Goal: Check status: Check status

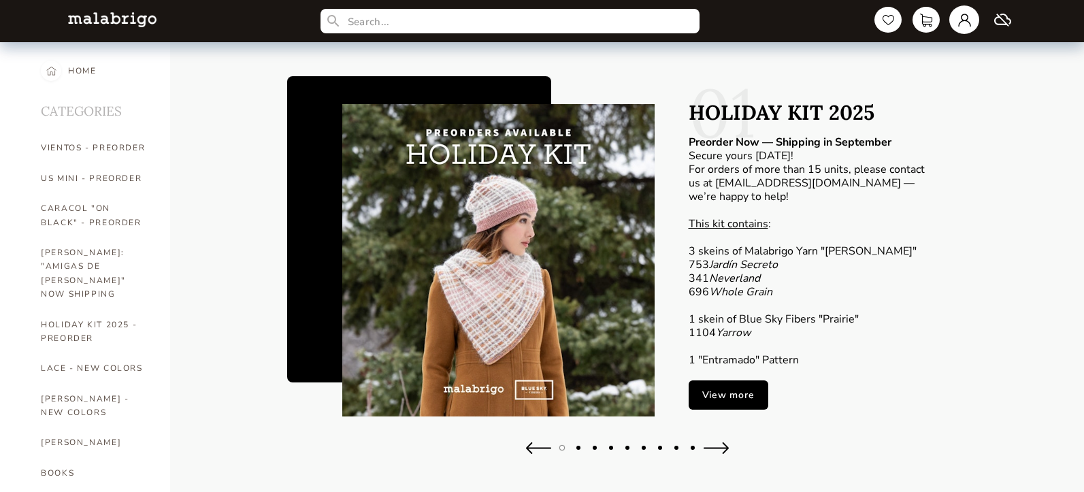
click at [969, 23] on link at bounding box center [965, 19] width 30 height 29
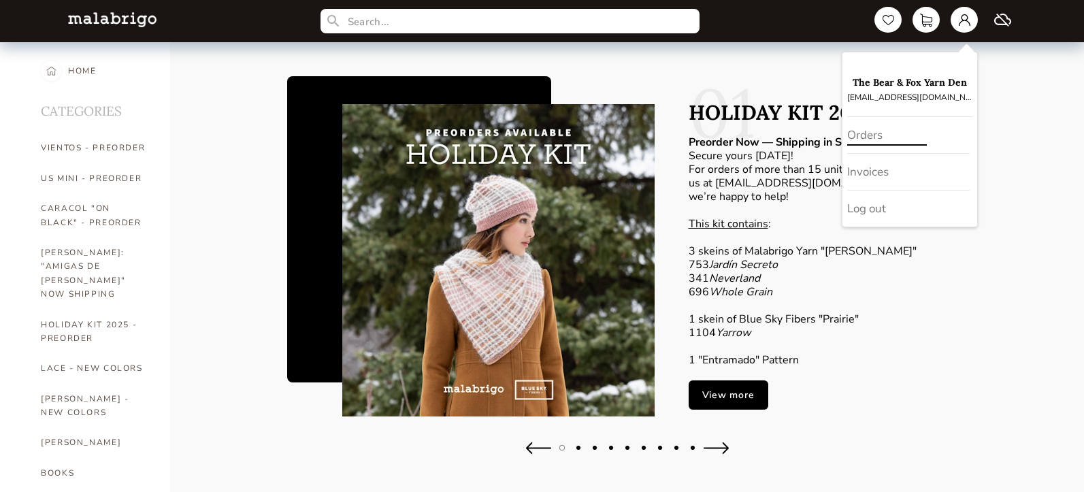
click at [871, 133] on div "Orders" at bounding box center [908, 135] width 123 height 37
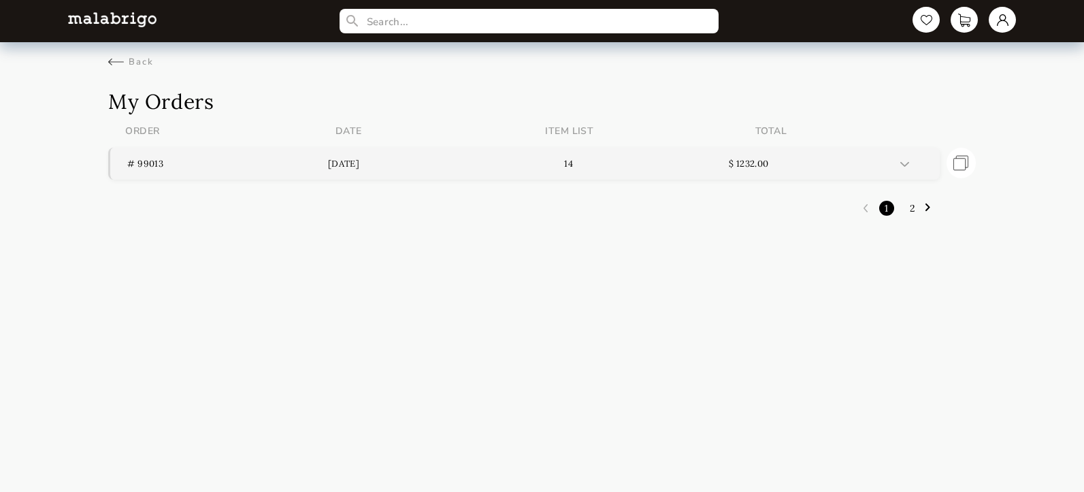
click at [150, 164] on p "# 99013" at bounding box center [227, 164] width 201 height 12
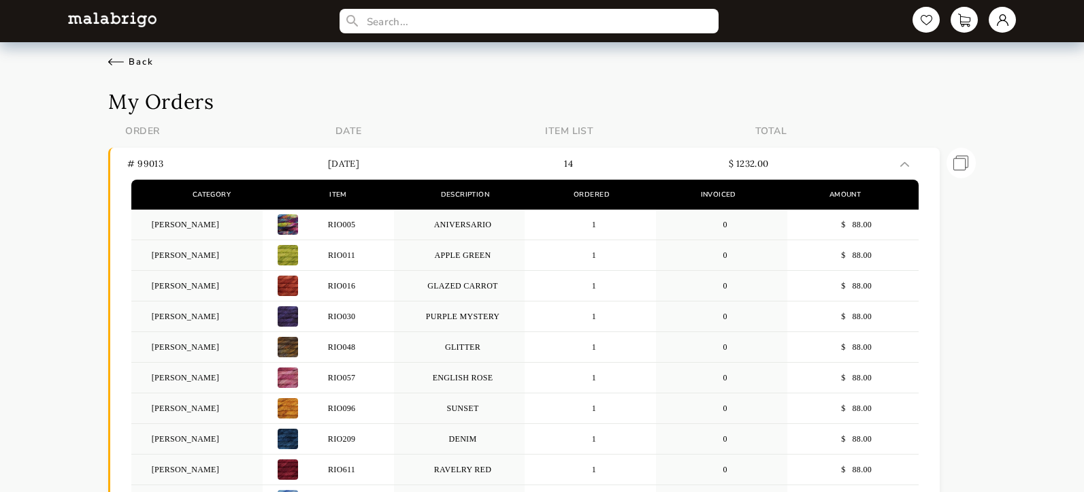
click at [128, 59] on div "Back" at bounding box center [131, 62] width 46 height 12
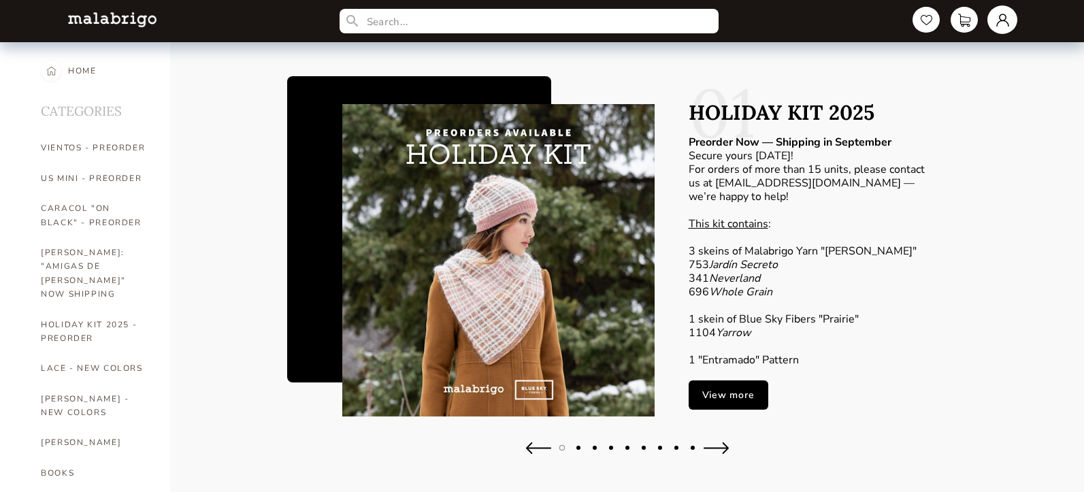
click at [999, 24] on link at bounding box center [1003, 19] width 30 height 29
click at [915, 178] on div "Invoices" at bounding box center [947, 172] width 123 height 37
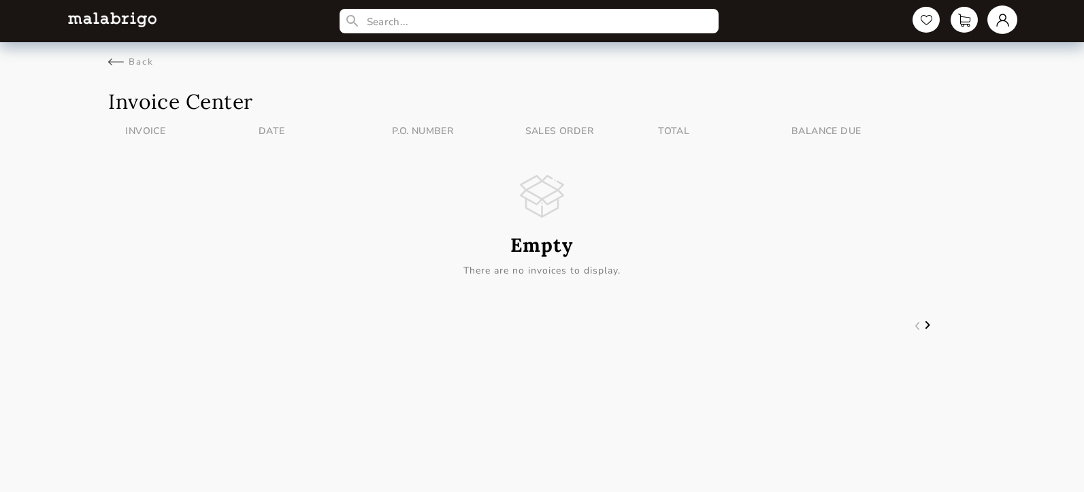
click at [1009, 16] on link at bounding box center [1003, 19] width 30 height 29
click at [922, 143] on div "Orders" at bounding box center [947, 135] width 123 height 37
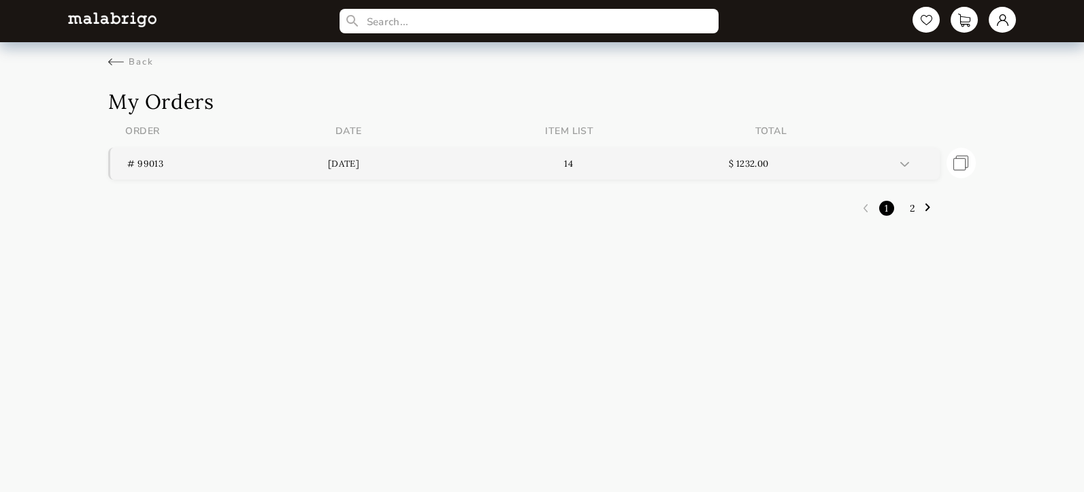
click at [914, 163] on div at bounding box center [915, 164] width 29 height 12
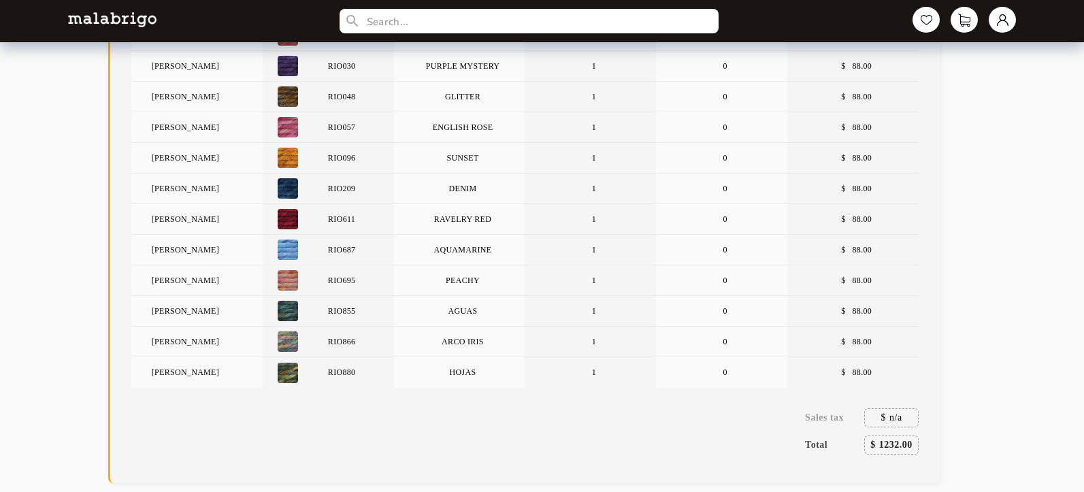
scroll to position [285, 0]
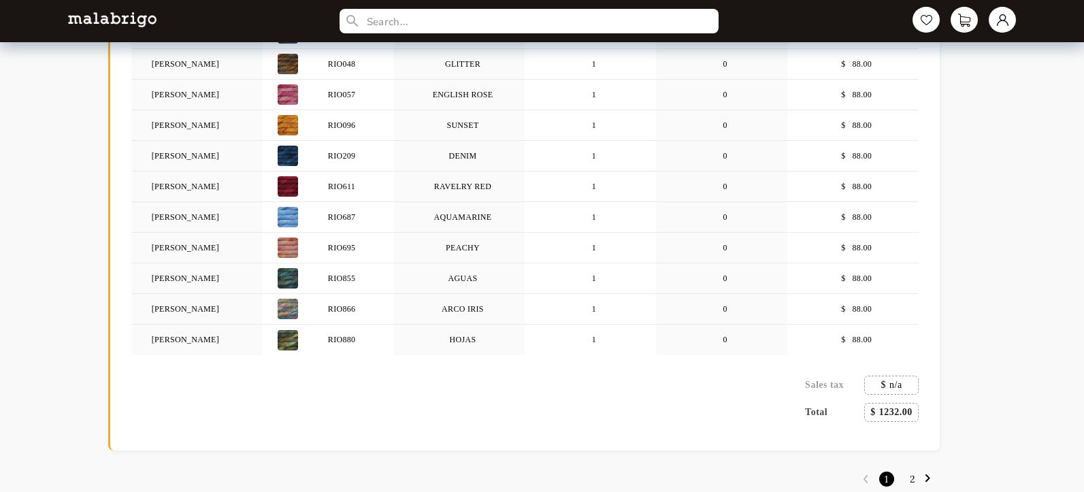
click at [912, 481] on link "2" at bounding box center [912, 479] width 19 height 26
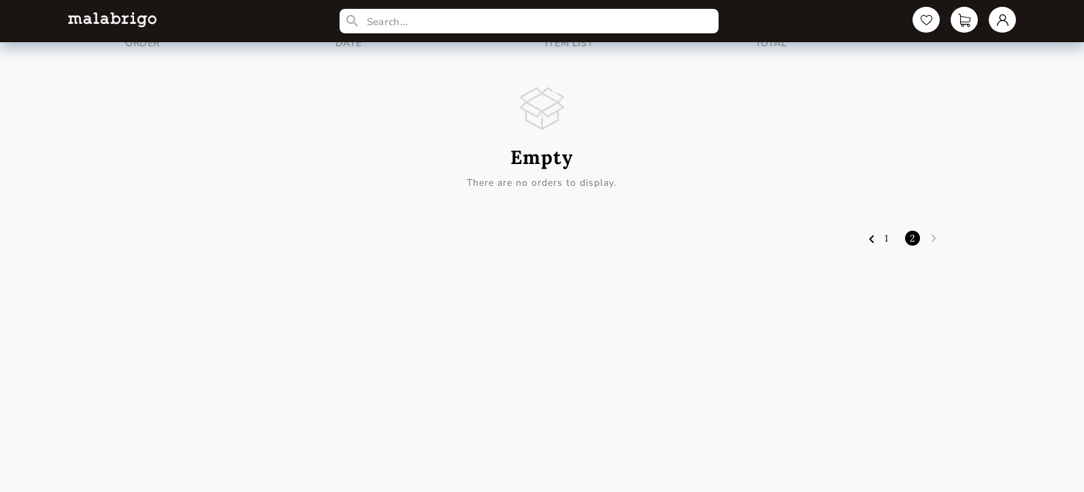
click at [886, 232] on link "1" at bounding box center [886, 238] width 17 height 26
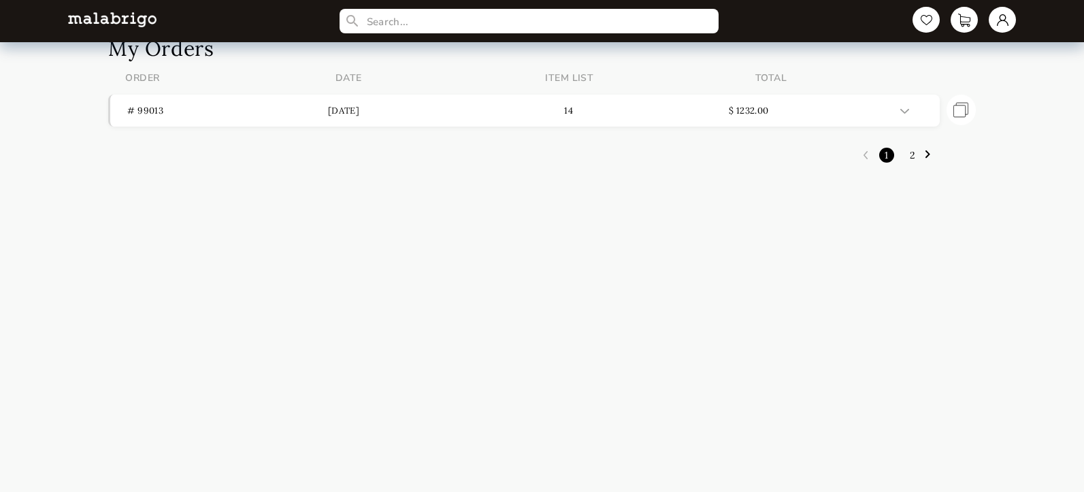
scroll to position [0, 0]
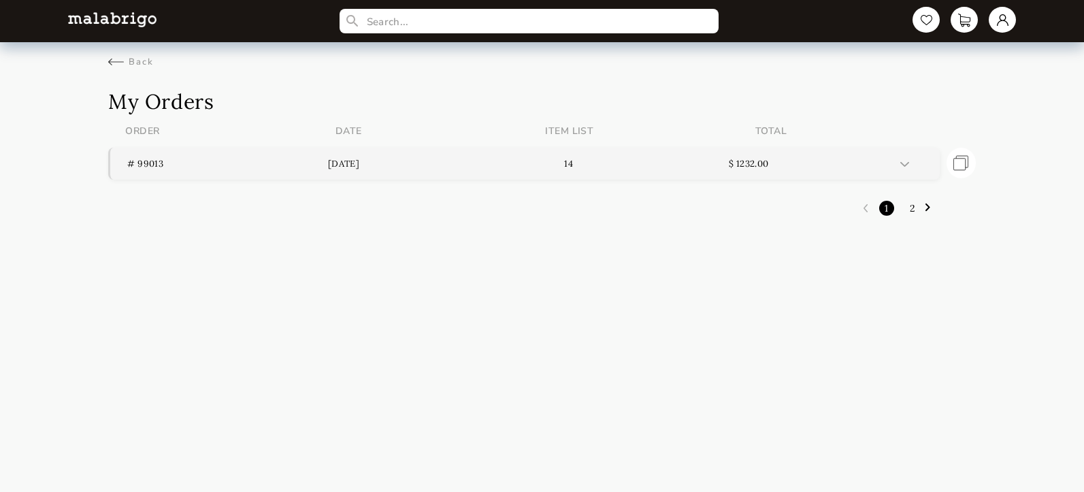
click at [885, 156] on header "# 99013 [DATE] 14 $ 1232.00" at bounding box center [524, 164] width 829 height 32
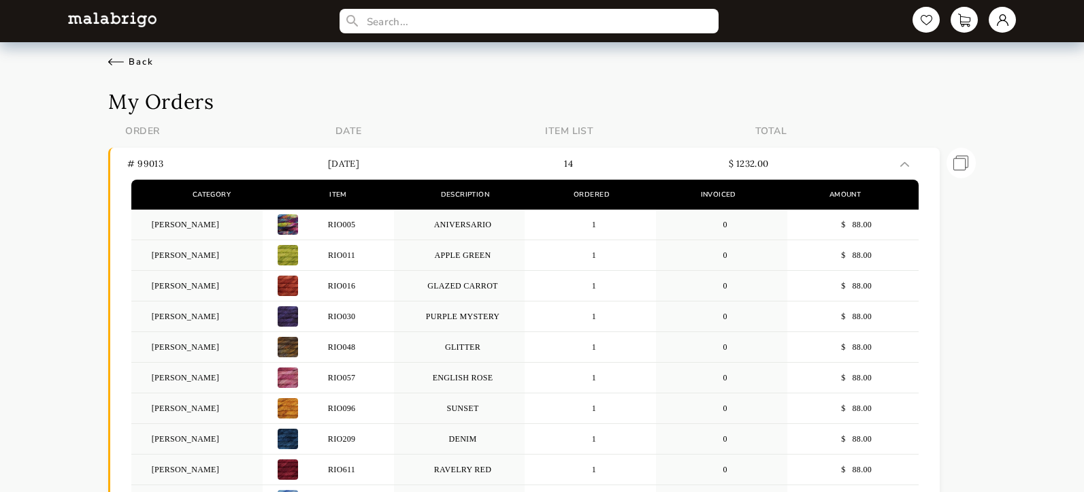
click at [140, 57] on div "Back" at bounding box center [131, 62] width 46 height 12
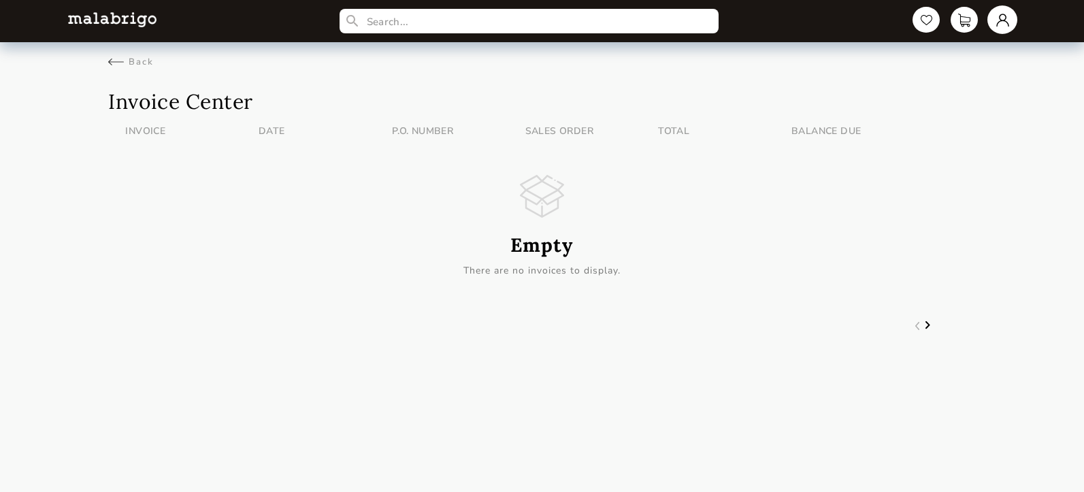
click at [1003, 24] on link at bounding box center [1003, 19] width 30 height 29
